Goal: Task Accomplishment & Management: Complete application form

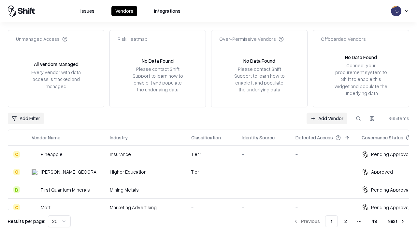
click at [327, 118] on link "Add Vendor" at bounding box center [327, 118] width 41 height 12
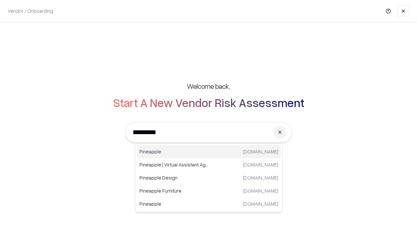
click at [209, 152] on div "Pineapple [DOMAIN_NAME]" at bounding box center [209, 151] width 144 height 13
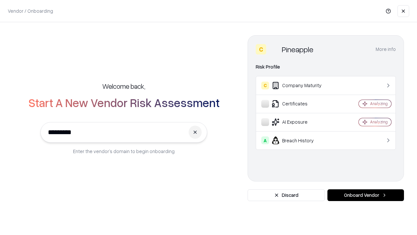
type input "*********"
click at [366, 195] on button "Onboard Vendor" at bounding box center [366, 195] width 77 height 12
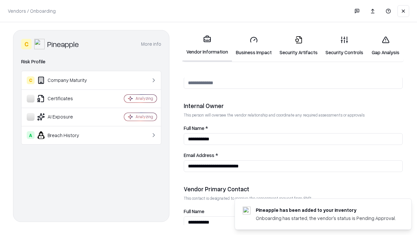
scroll to position [338, 0]
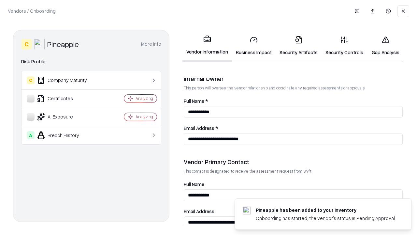
click at [254, 46] on link "Business Impact" at bounding box center [254, 46] width 44 height 30
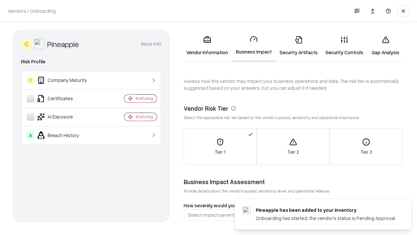
click at [299, 46] on link "Security Artifacts" at bounding box center [299, 46] width 46 height 30
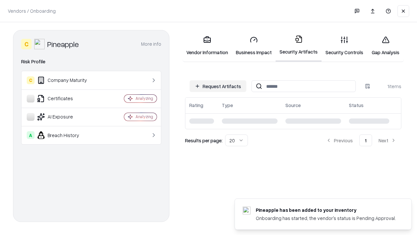
click at [218, 86] on button "Request Artifacts" at bounding box center [218, 86] width 57 height 12
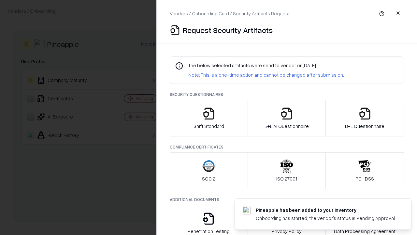
click at [209, 118] on icon "button" at bounding box center [208, 113] width 13 height 13
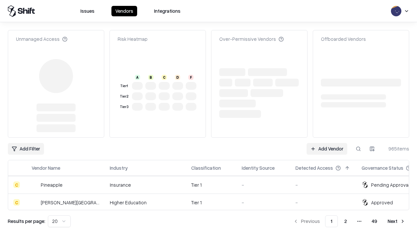
click at [327, 143] on link "Add Vendor" at bounding box center [327, 149] width 41 height 12
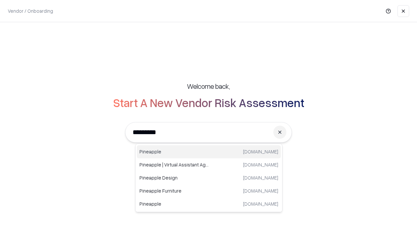
click at [209, 152] on div "Pineapple [DOMAIN_NAME]" at bounding box center [209, 151] width 144 height 13
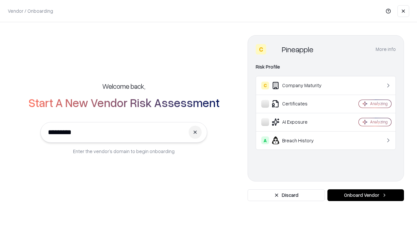
type input "*********"
click at [366, 195] on button "Onboard Vendor" at bounding box center [366, 195] width 77 height 12
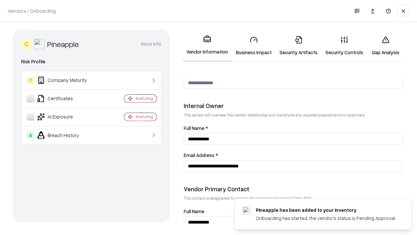
scroll to position [338, 0]
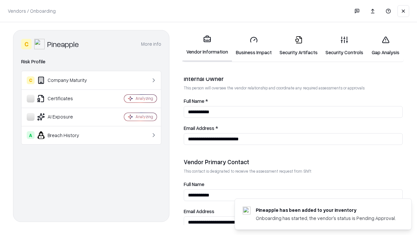
click at [386, 46] on link "Gap Analysis" at bounding box center [385, 46] width 37 height 30
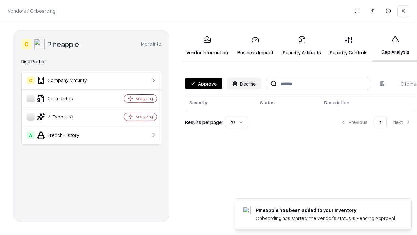
click at [203, 83] on button "Approve" at bounding box center [203, 84] width 37 height 12
